Goal: Understand process/instructions

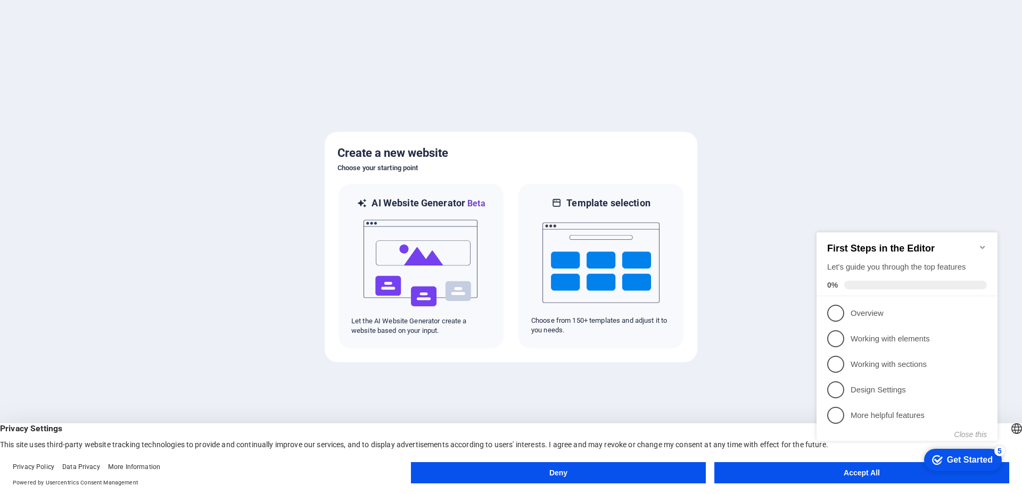
click at [983, 246] on icon "Minimize checklist" at bounding box center [982, 247] width 5 height 3
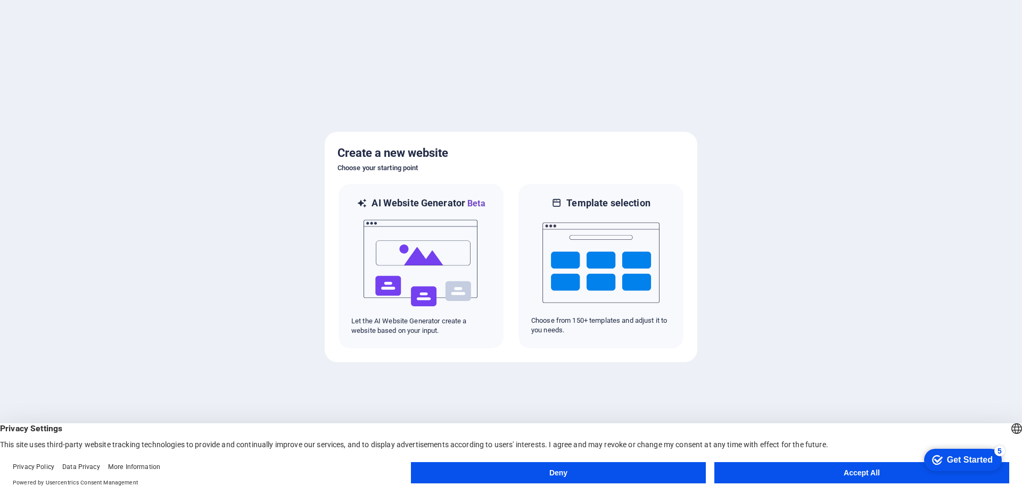
click at [882, 476] on button "Accept All" at bounding box center [861, 472] width 295 height 21
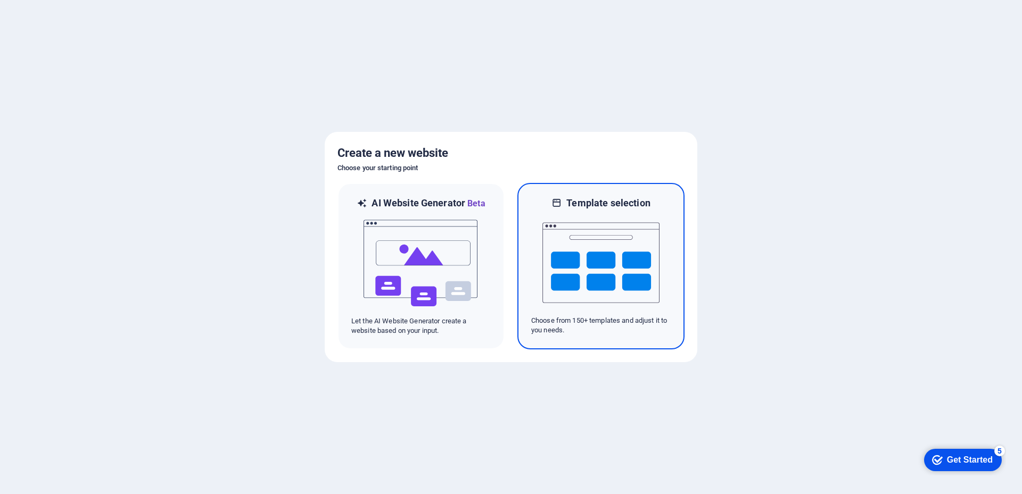
click at [587, 246] on img at bounding box center [600, 263] width 117 height 106
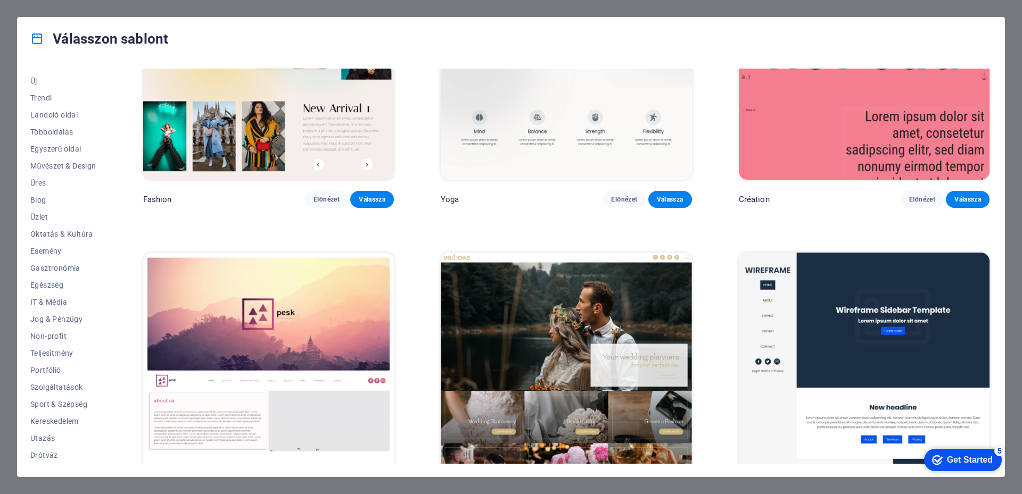
scroll to position [4949, 0]
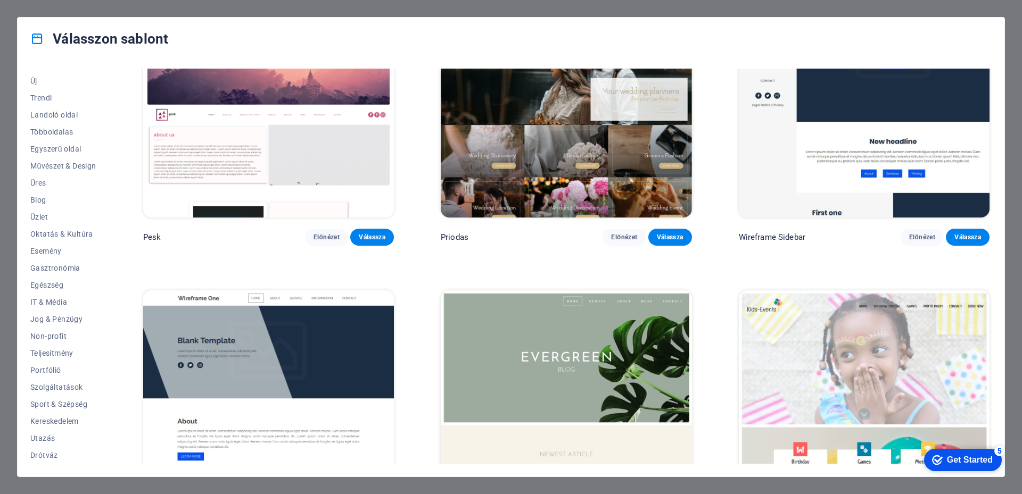
click at [961, 461] on div "Get Started" at bounding box center [970, 461] width 46 height 10
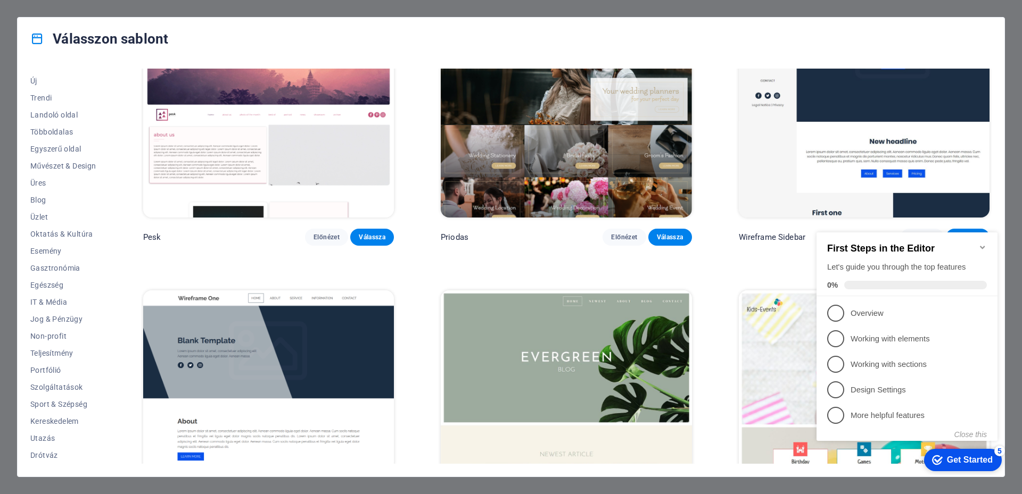
click at [1005, 292] on div "checkmark Get Started 5 First Steps in the Editor Let's guide you through the t…" at bounding box center [909, 346] width 194 height 259
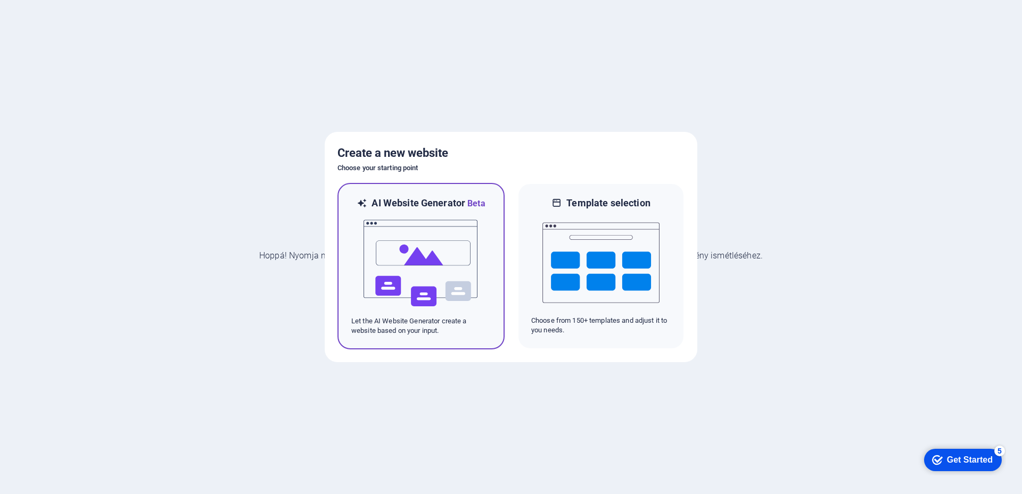
click at [410, 253] on img at bounding box center [420, 263] width 117 height 106
